Goal: Task Accomplishment & Management: Use online tool/utility

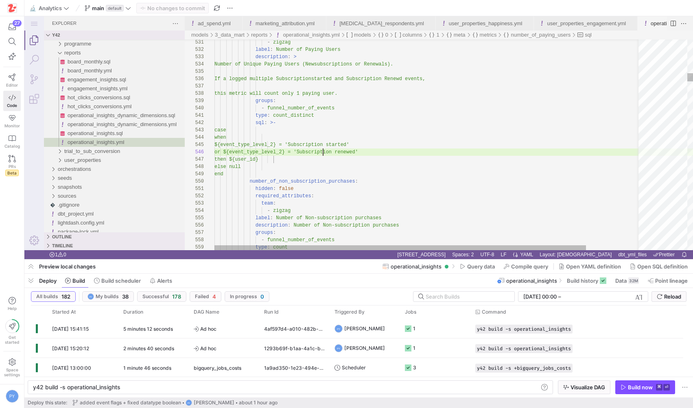
scroll to position [37, 109]
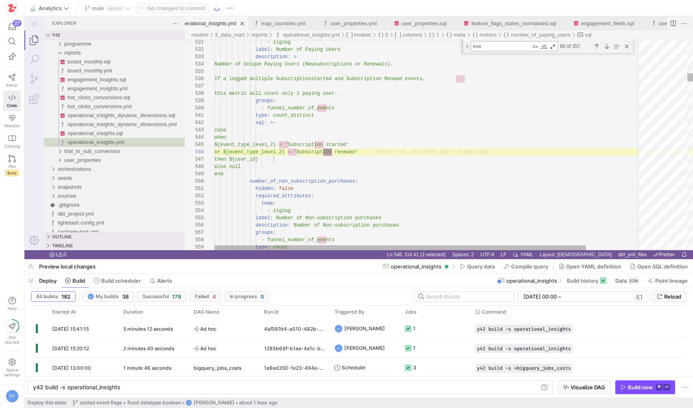
type textarea "even"
type textarea "hidden: false required_attributes: team: - zigzag label: Number of Non-subscrip…"
type textarea "event"
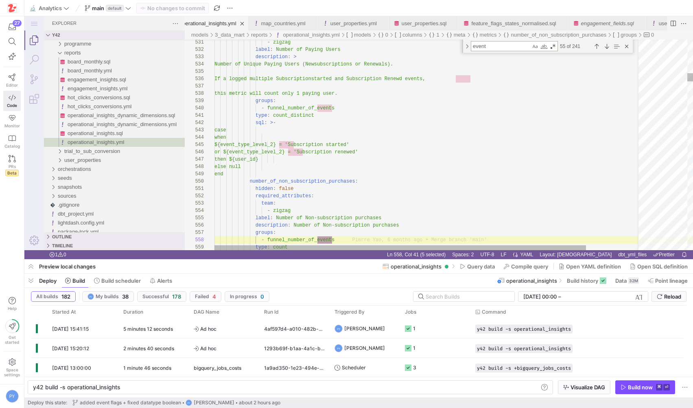
type textarea "case when ${event_type_level_2} = 'Non subscription purchase' then ${user_id} e…"
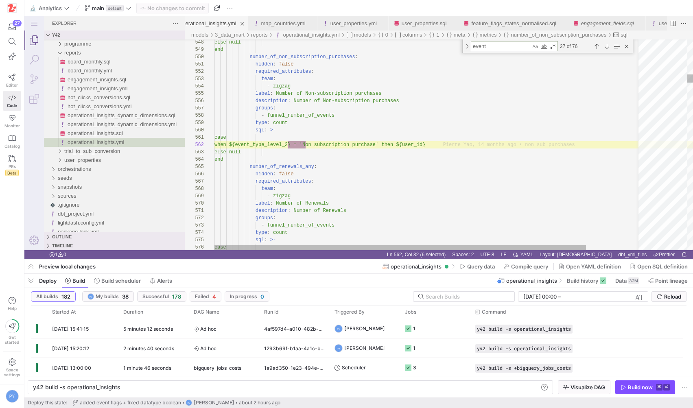
type textarea "event_i"
type textarea "- lightdash - operational_insights columns: - name: _unique_key description: Un…"
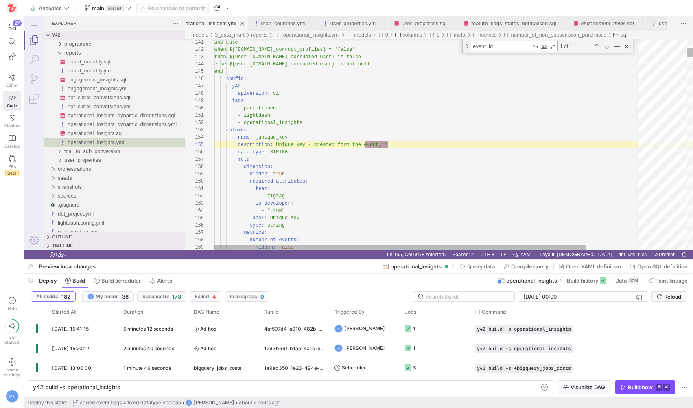
scroll to position [73, 173]
type textarea "event_id"
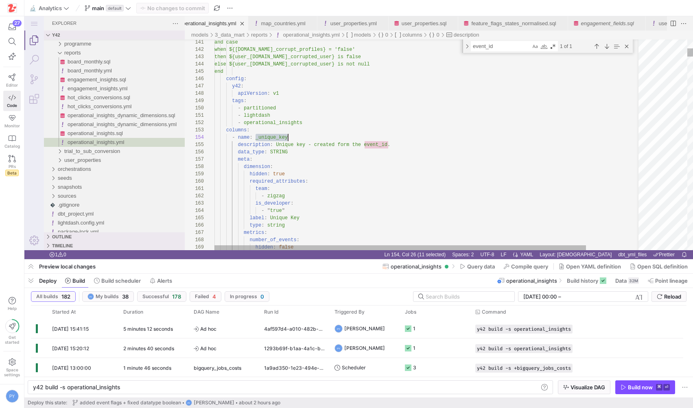
scroll to position [22, 74]
click at [605, 47] on div "Next Match (Enter)" at bounding box center [606, 46] width 9 height 9
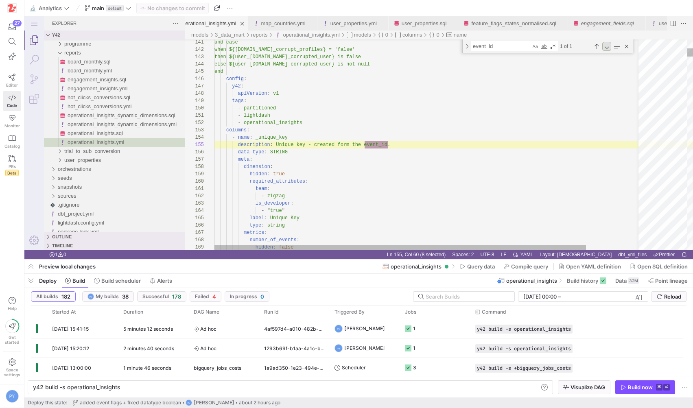
scroll to position [22, 173]
click at [605, 47] on div "Next Match (Enter)" at bounding box center [606, 46] width 9 height 9
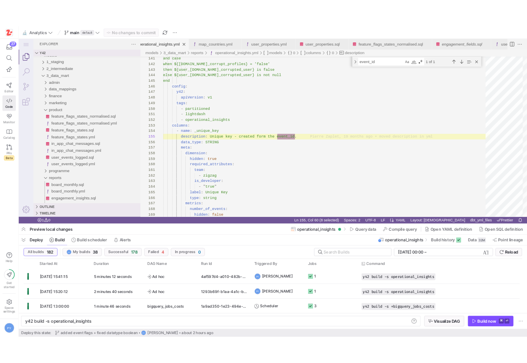
scroll to position [0, 88]
